Goal: Task Accomplishment & Management: Use online tool/utility

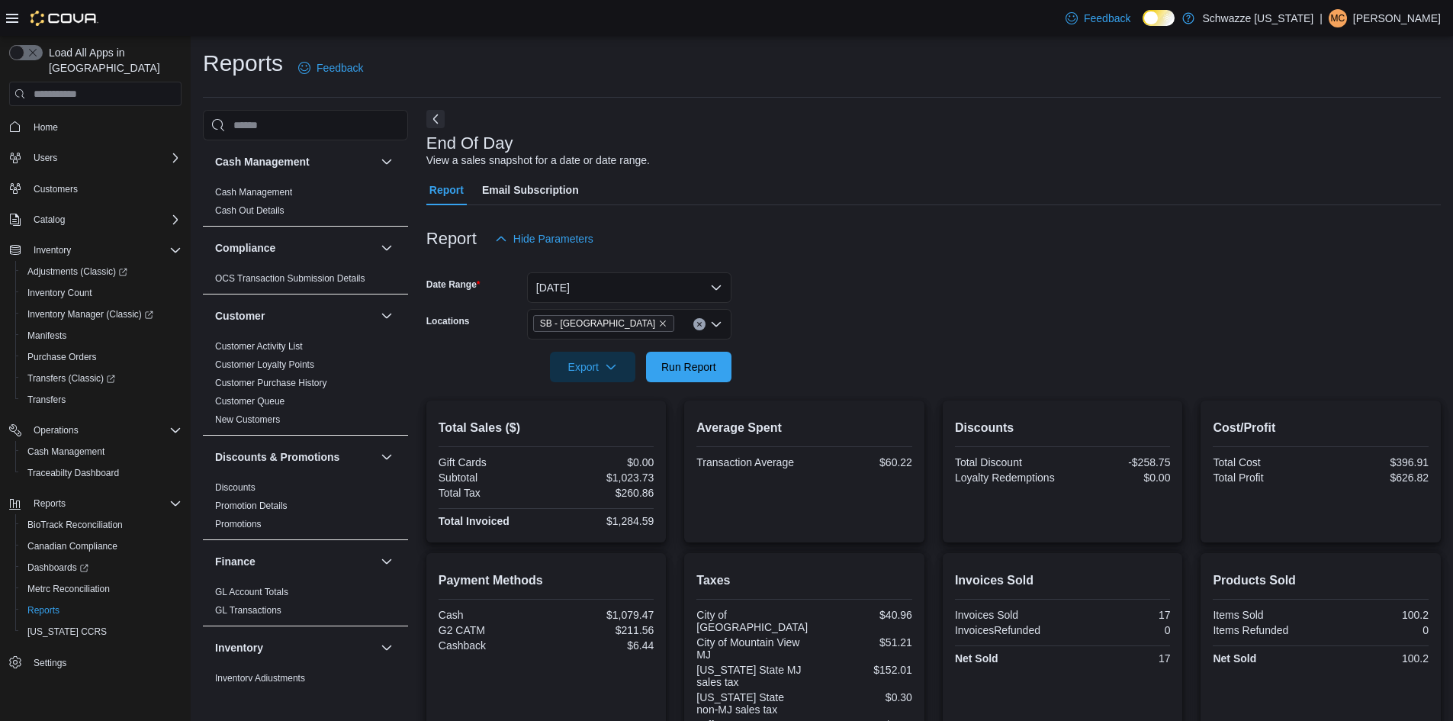
scroll to position [187, 0]
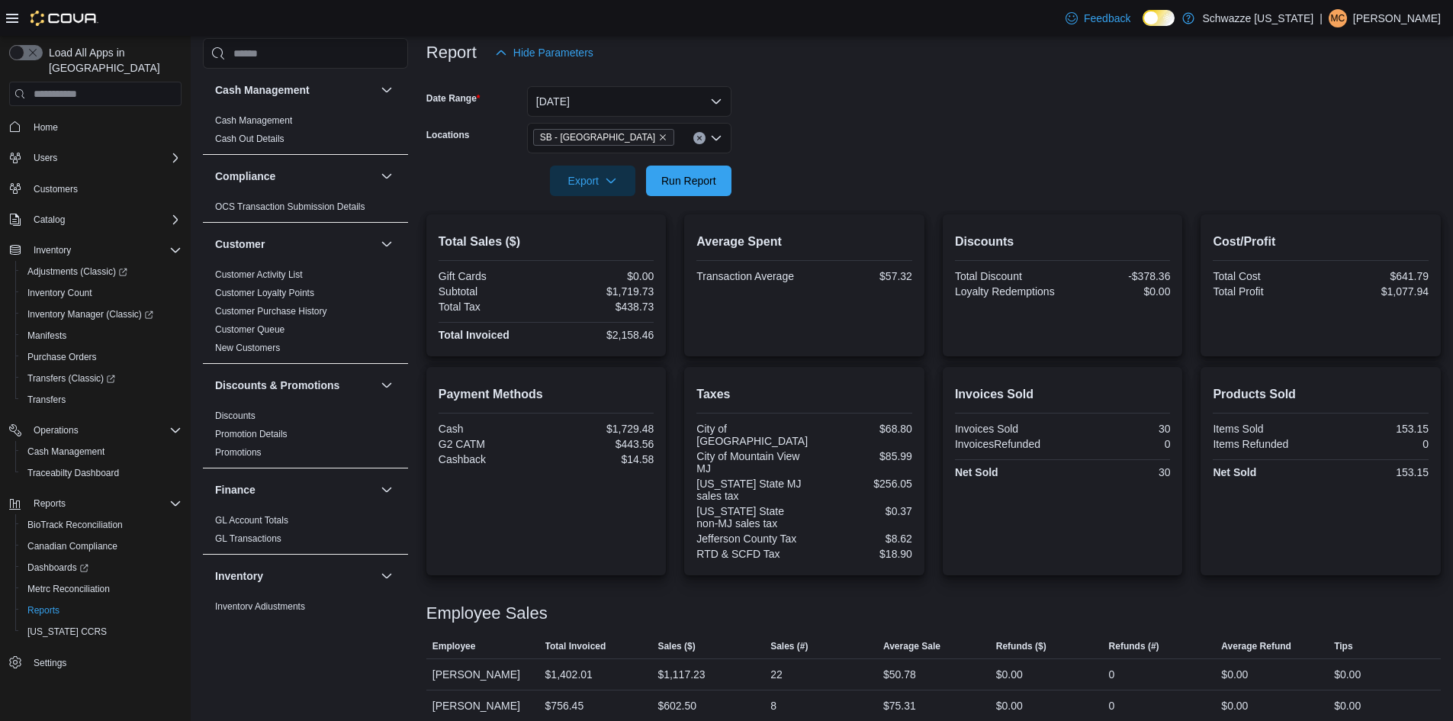
scroll to position [187, 0]
click at [691, 188] on span "Run Report" at bounding box center [688, 179] width 67 height 31
